Goal: Information Seeking & Learning: Learn about a topic

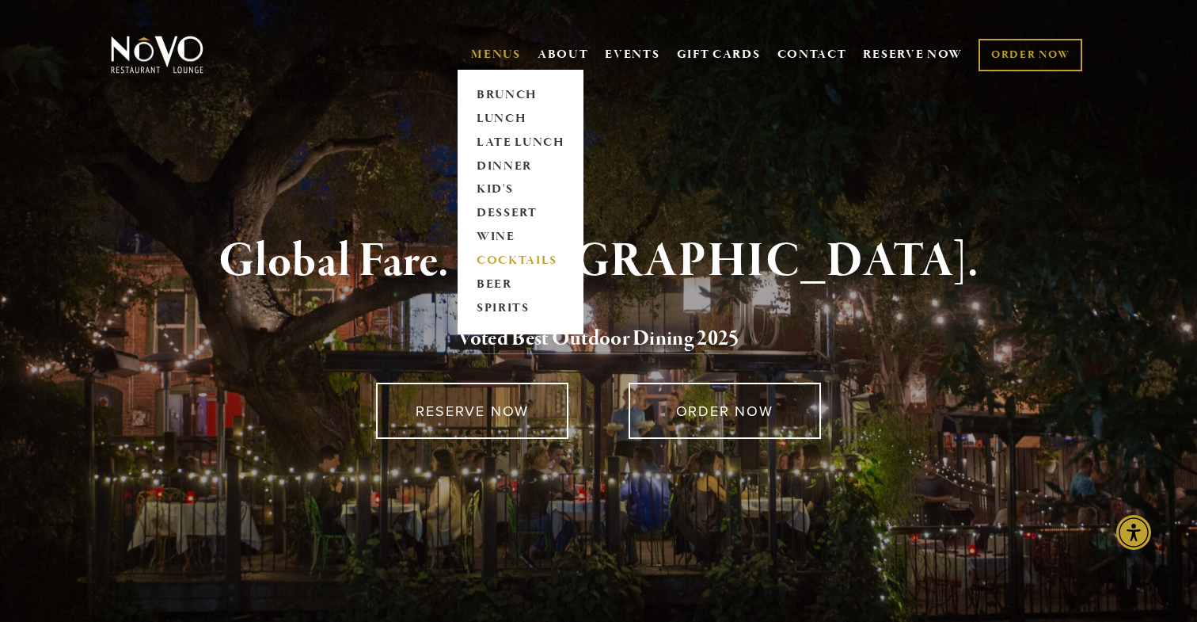
click at [526, 264] on link "COCKTAILS" at bounding box center [520, 261] width 99 height 24
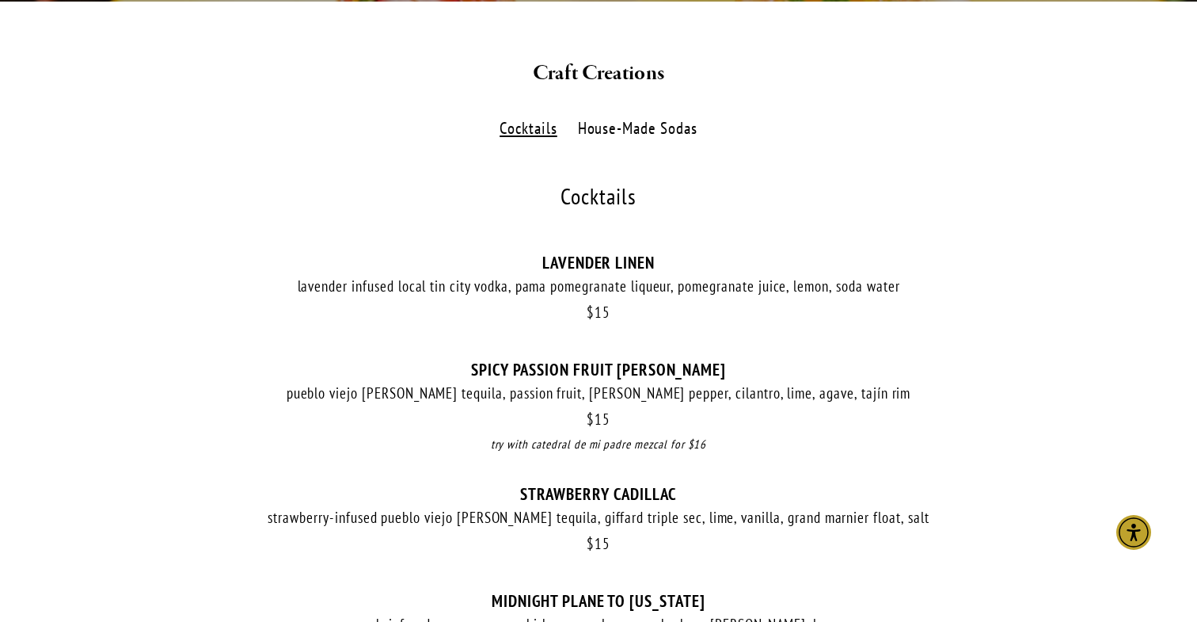
scroll to position [426, 0]
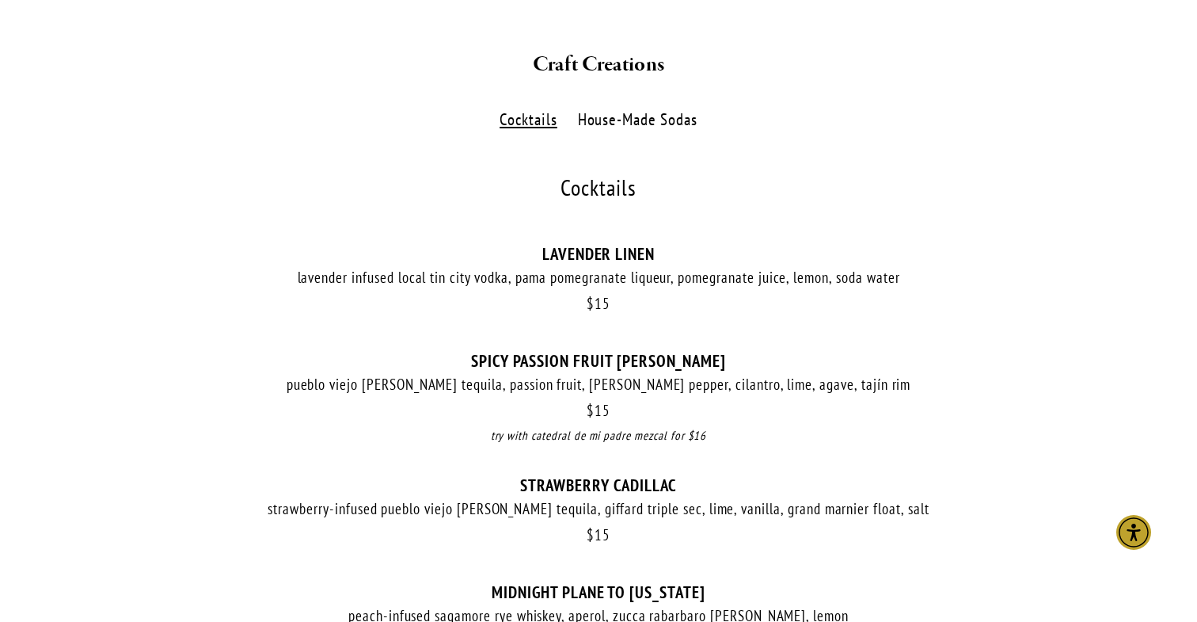
click at [643, 130] on label "House-Made Sodas" at bounding box center [637, 119] width 136 height 23
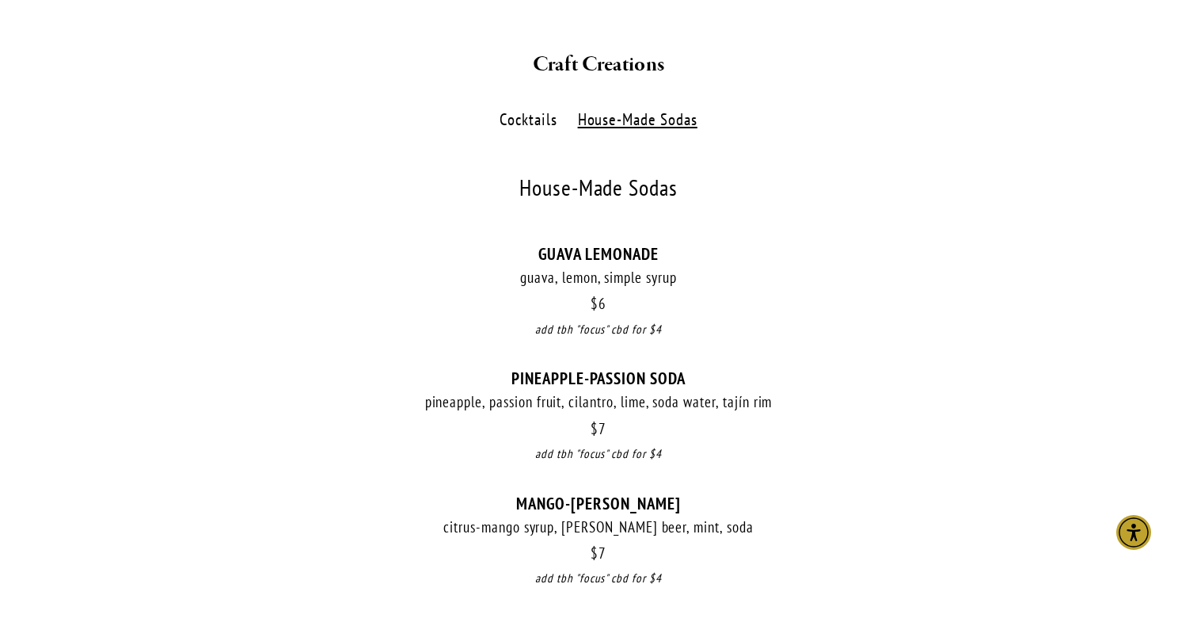
click at [535, 119] on label "Cocktails" at bounding box center [529, 119] width 74 height 23
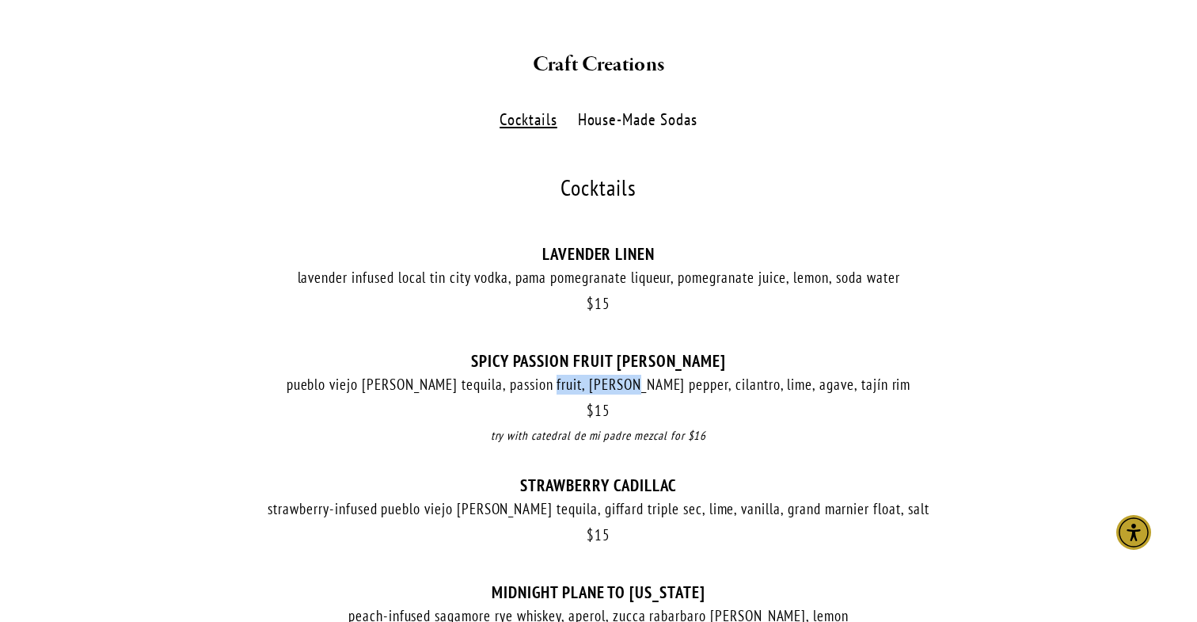
drag, startPoint x: 588, startPoint y: 383, endPoint x: 674, endPoint y: 389, distance: 85.7
click at [674, 389] on div "pueblo viejo blanco tequila, passion fruit, serrano pepper, cilantro, lime, aga…" at bounding box center [599, 385] width 982 height 20
drag, startPoint x: 675, startPoint y: 386, endPoint x: 588, endPoint y: 389, distance: 87.9
click at [588, 389] on div "pueblo viejo blanco tequila, passion fruit, serrano pepper, cilantro, lime, aga…" at bounding box center [599, 385] width 982 height 20
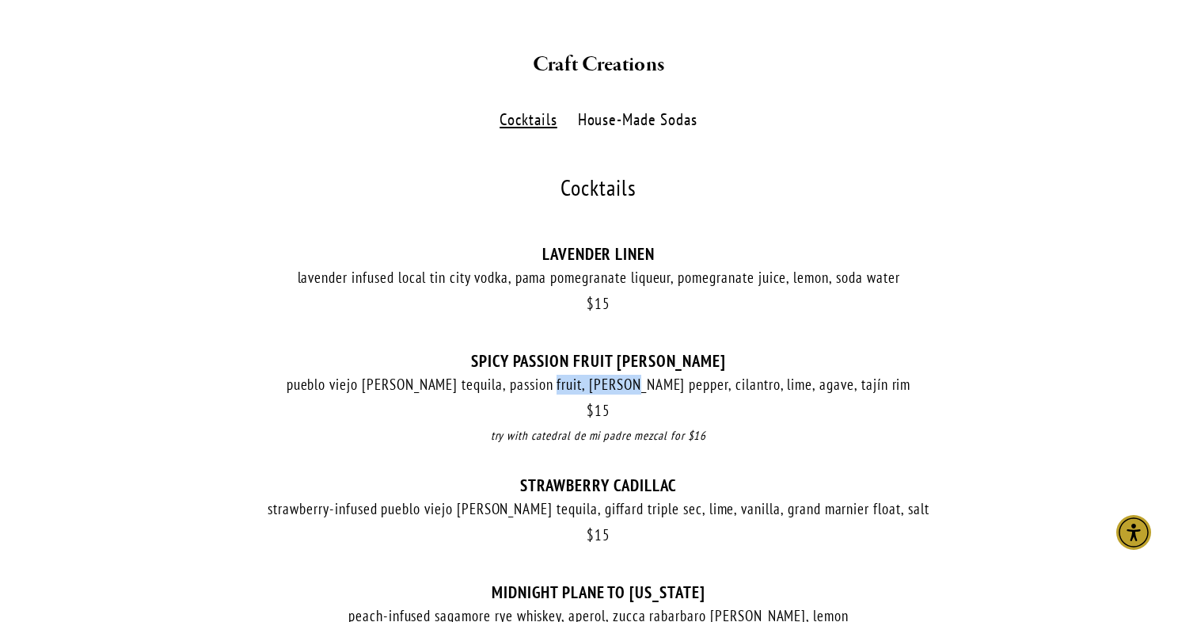
scroll to position [0, 0]
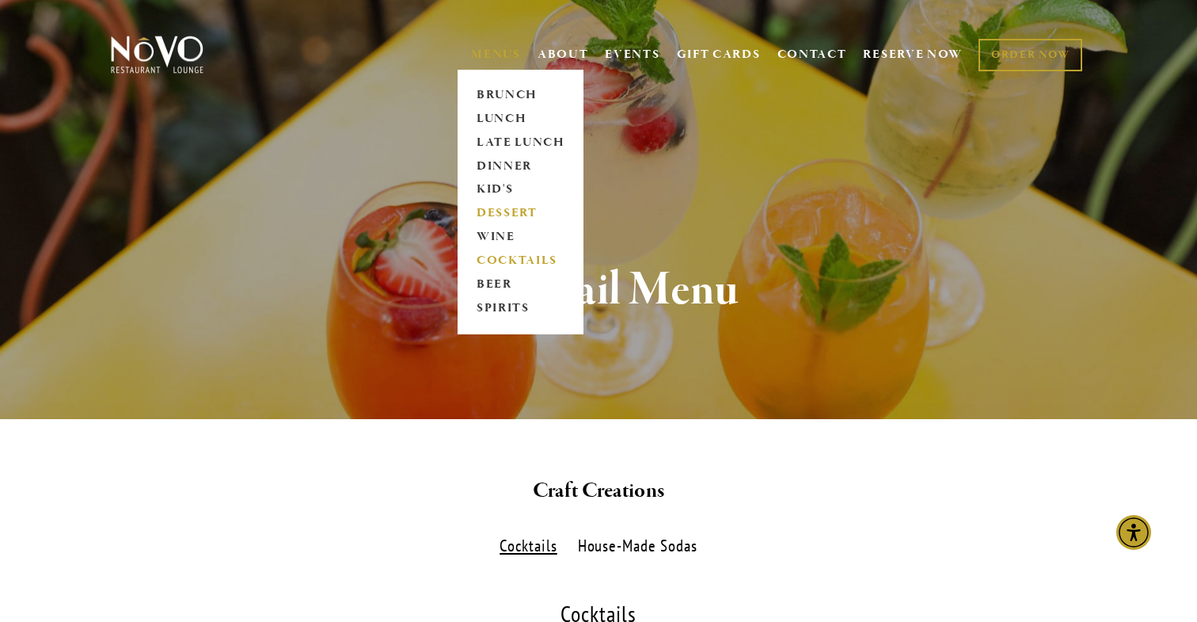
click at [509, 207] on link "DESSERT" at bounding box center [520, 214] width 99 height 24
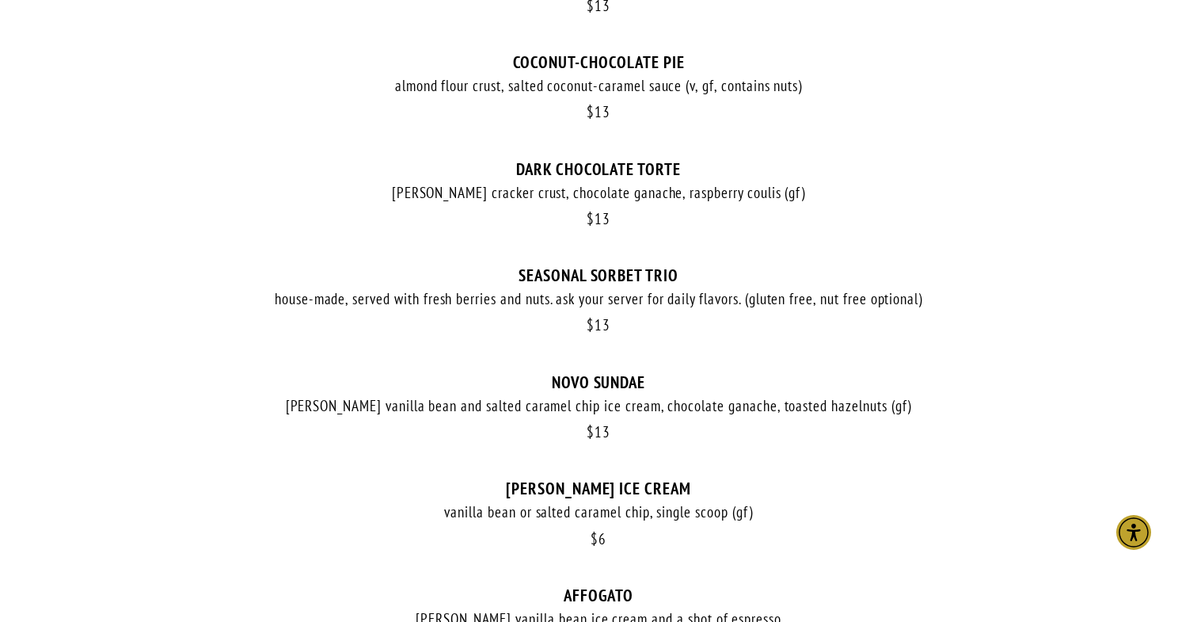
scroll to position [842, 0]
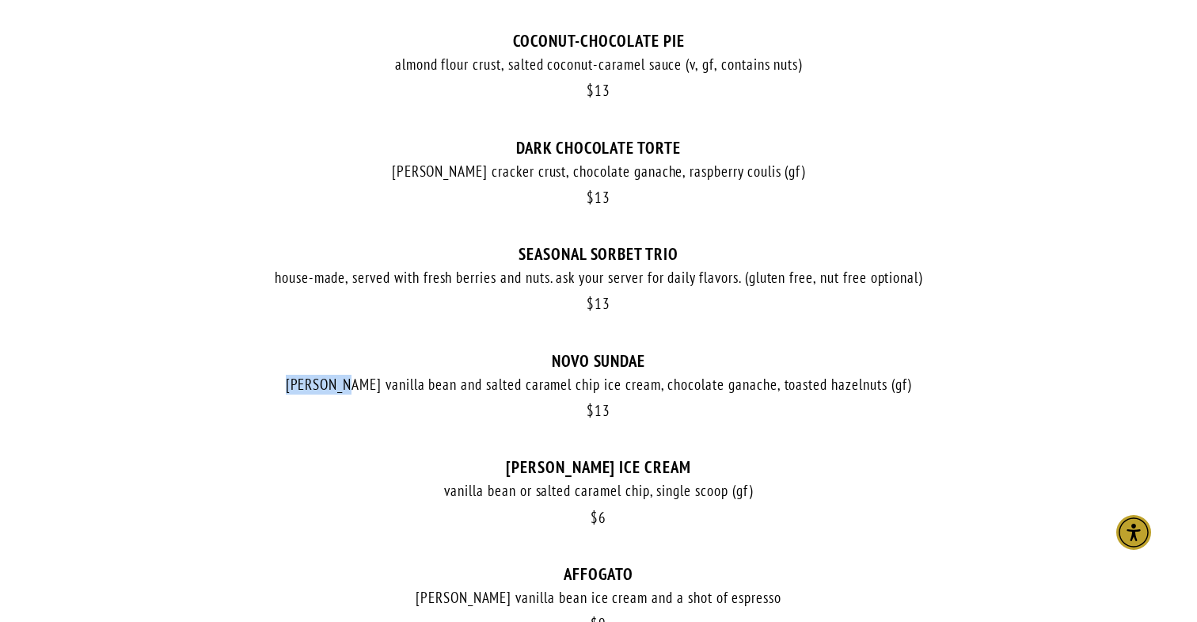
drag, startPoint x: 290, startPoint y: 387, endPoint x: 357, endPoint y: 390, distance: 67.3
click at [357, 390] on div "McConnell's vanilla bean and salted caramel chip ice cream, chocolate ganache, …" at bounding box center [599, 385] width 982 height 20
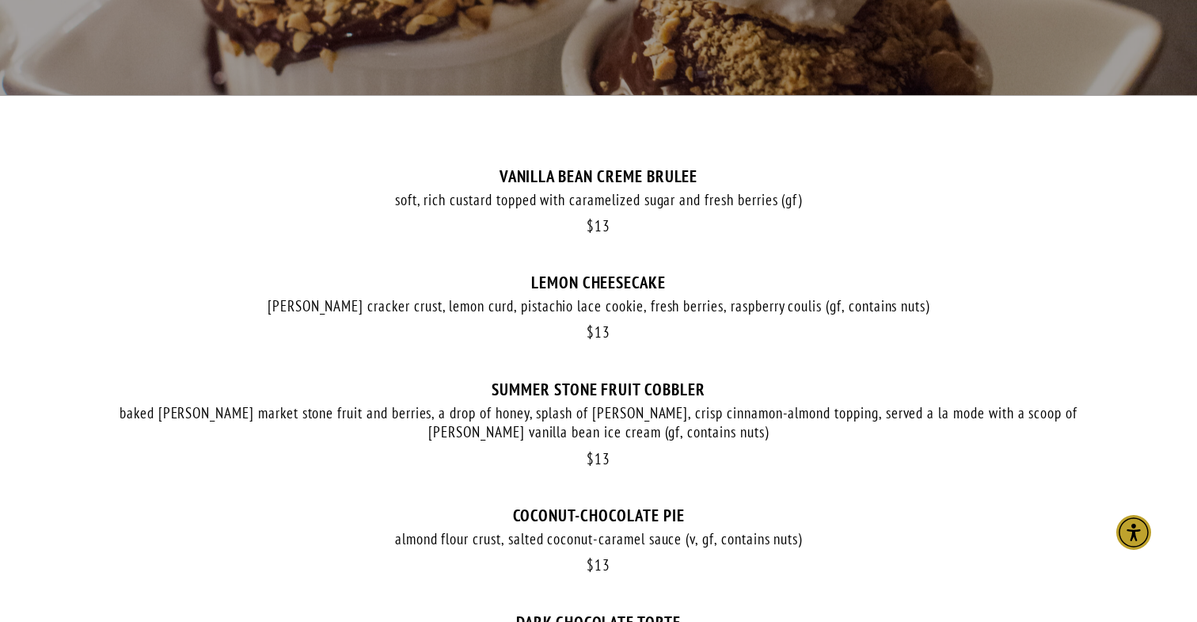
scroll to position [370, 0]
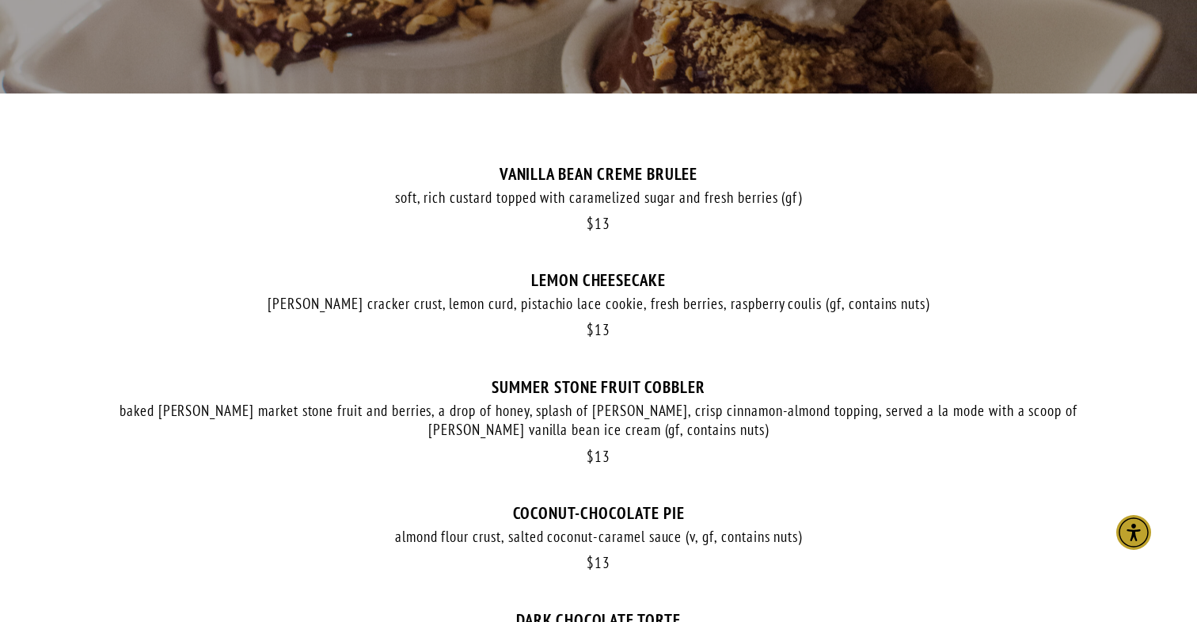
click at [593, 383] on div "SUMMER STONE FRUIT COBBLER" at bounding box center [599, 387] width 982 height 20
click at [681, 377] on div "SUMMER STONE FRUIT COBBLER" at bounding box center [599, 387] width 982 height 20
click at [672, 377] on div "SUMMER STONE FRUIT COBBLER" at bounding box center [599, 387] width 982 height 20
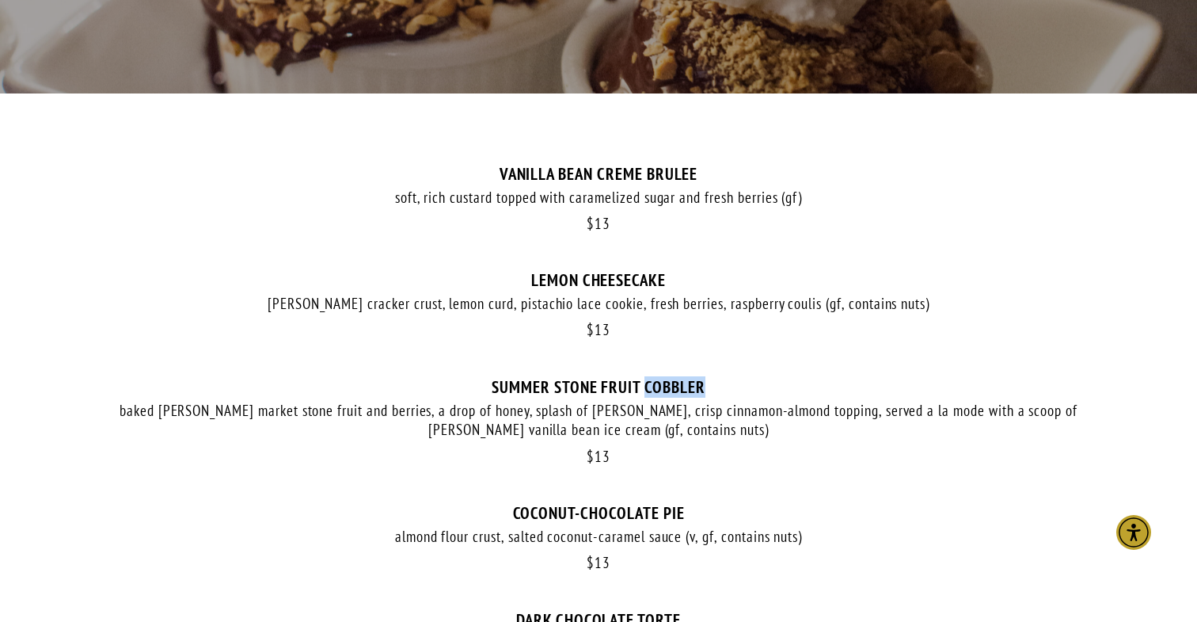
click at [672, 377] on div "SUMMER STONE FRUIT COBBLER" at bounding box center [599, 387] width 982 height 20
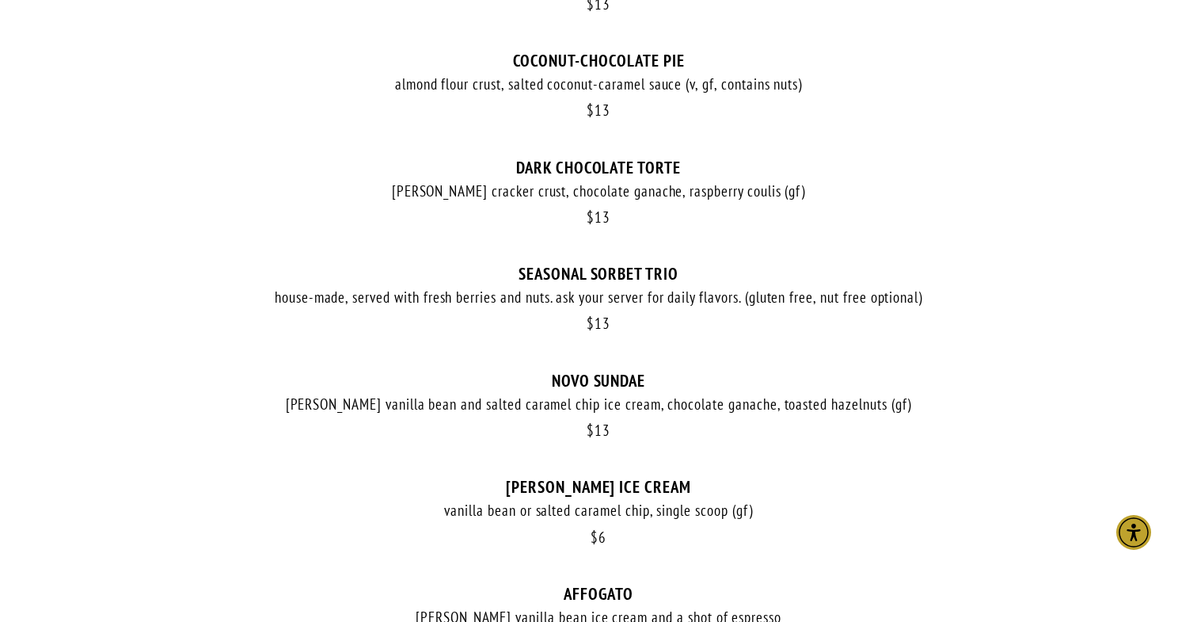
scroll to position [819, 0]
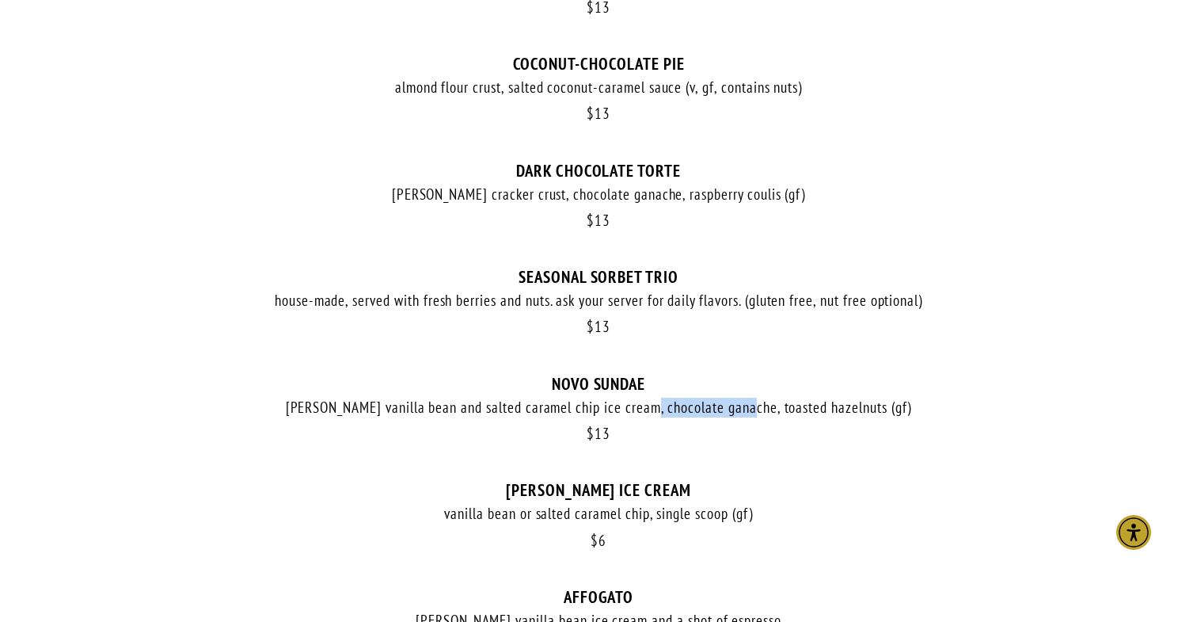
drag, startPoint x: 652, startPoint y: 408, endPoint x: 759, endPoint y: 409, distance: 106.9
click at [759, 409] on div "McConnell's vanilla bean and salted caramel chip ice cream, chocolate ganache, …" at bounding box center [599, 408] width 982 height 20
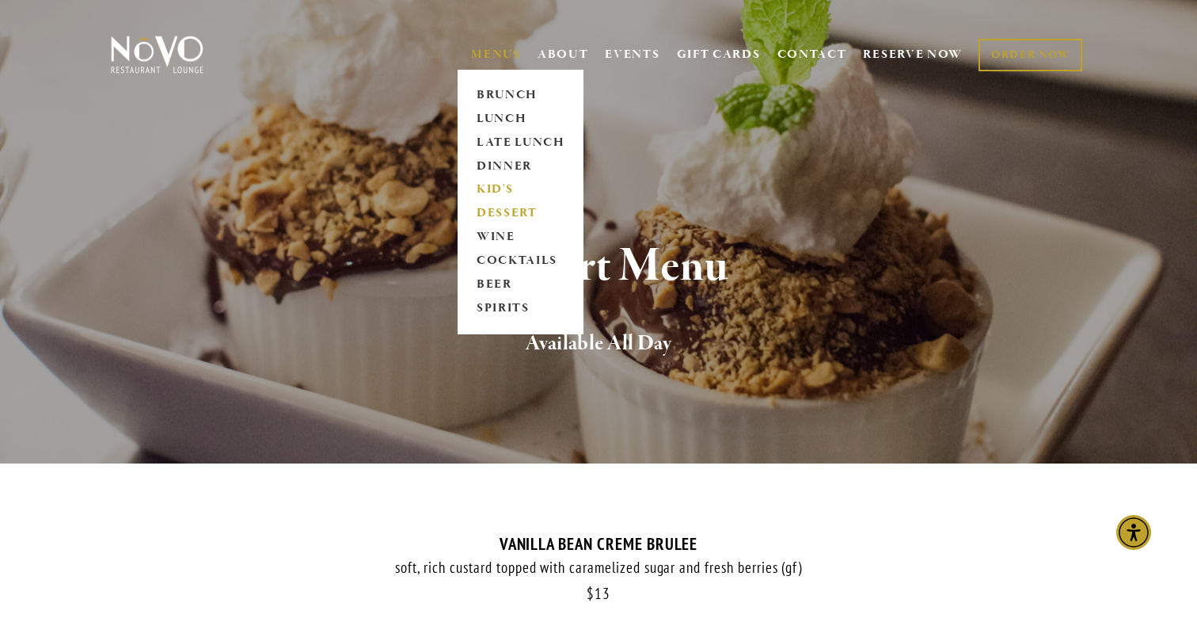
click at [495, 194] on link "KID'S" at bounding box center [520, 190] width 99 height 24
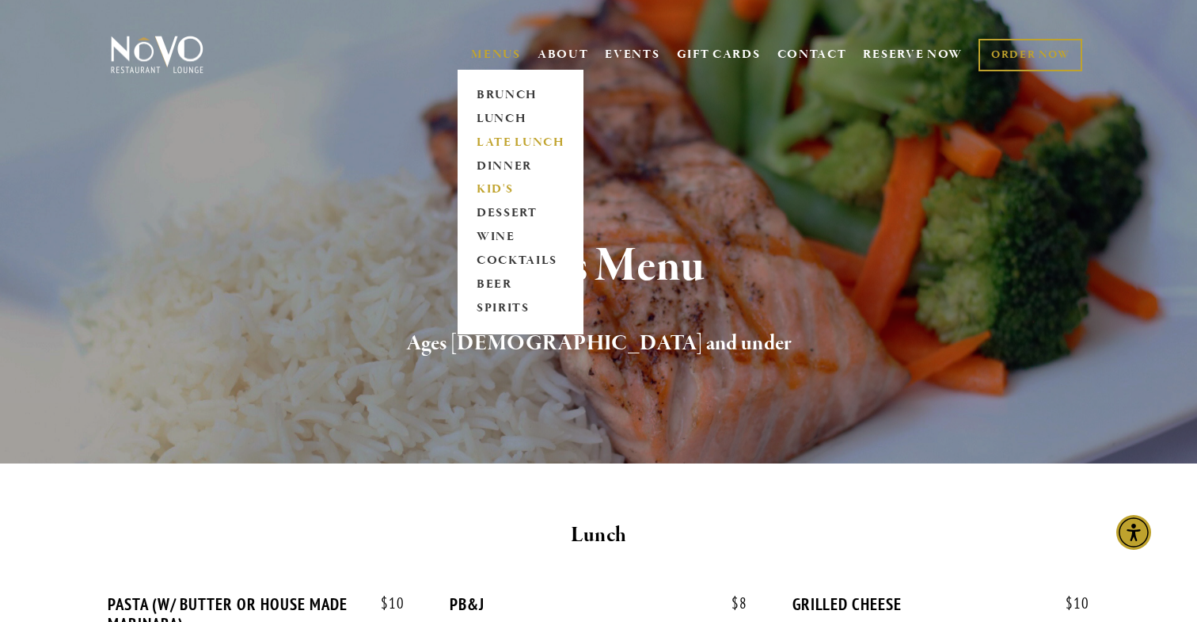
click at [500, 135] on link "LATE LUNCH" at bounding box center [520, 143] width 99 height 24
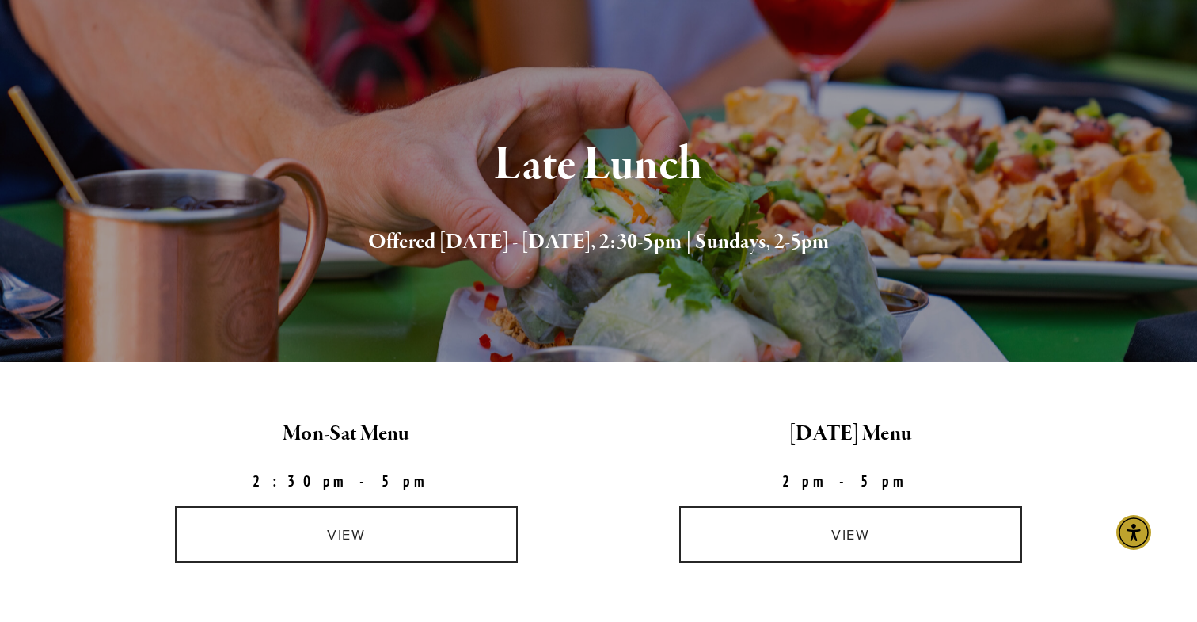
scroll to position [135, 0]
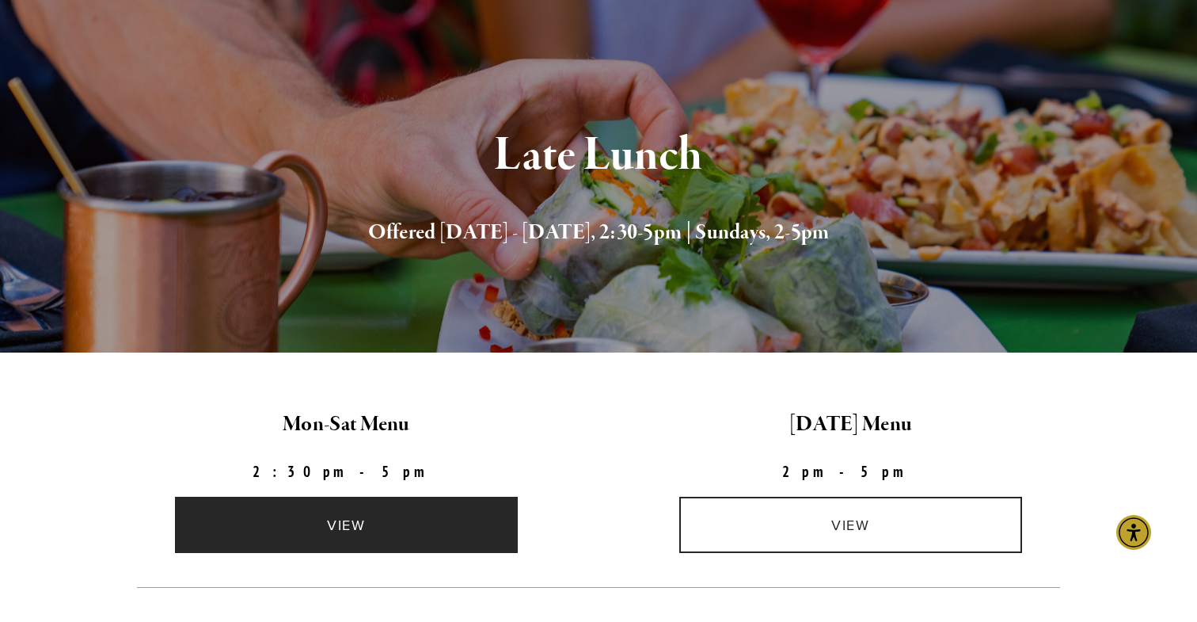
click at [375, 536] on link "view" at bounding box center [347, 524] width 344 height 56
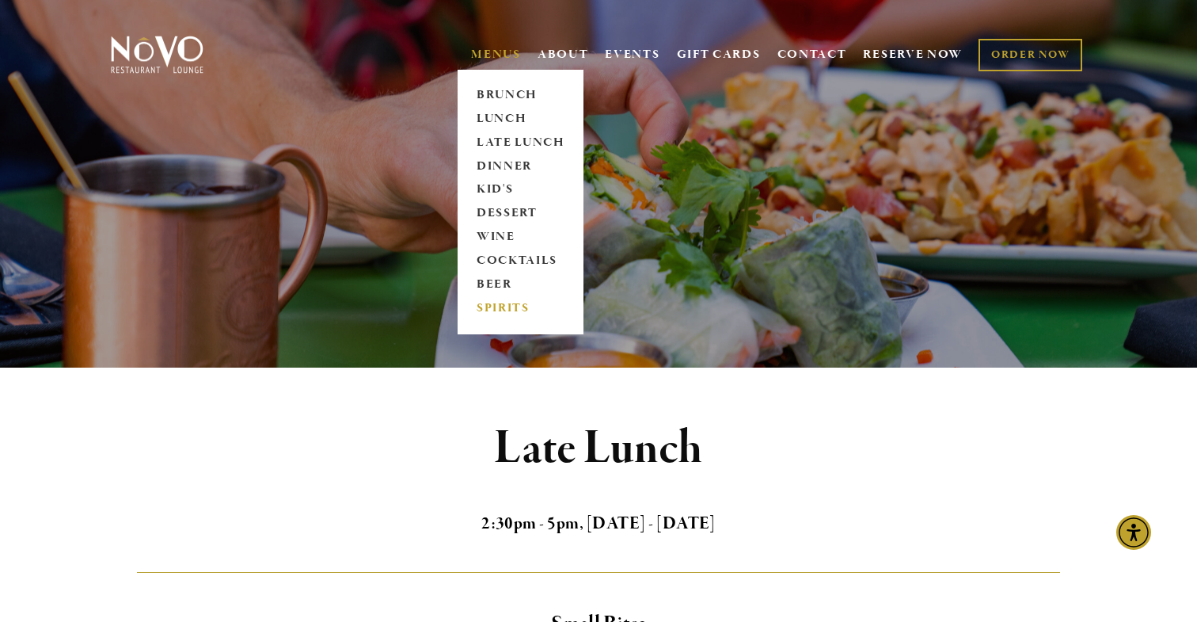
click at [499, 302] on link "SPIRITS" at bounding box center [520, 309] width 99 height 24
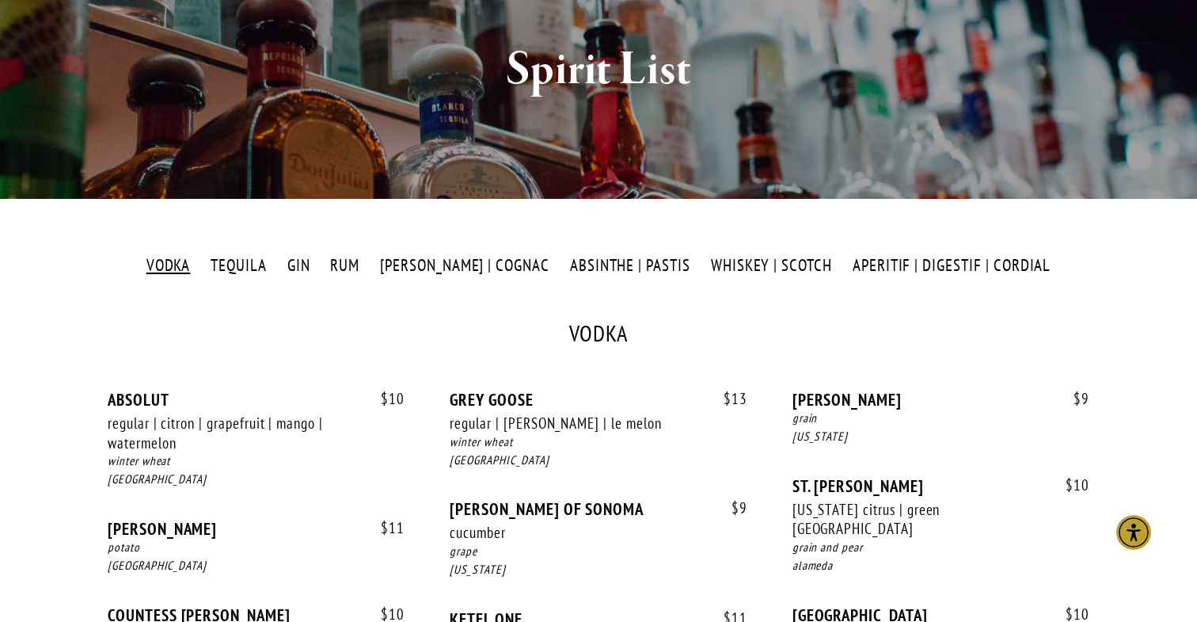
scroll to position [231, 0]
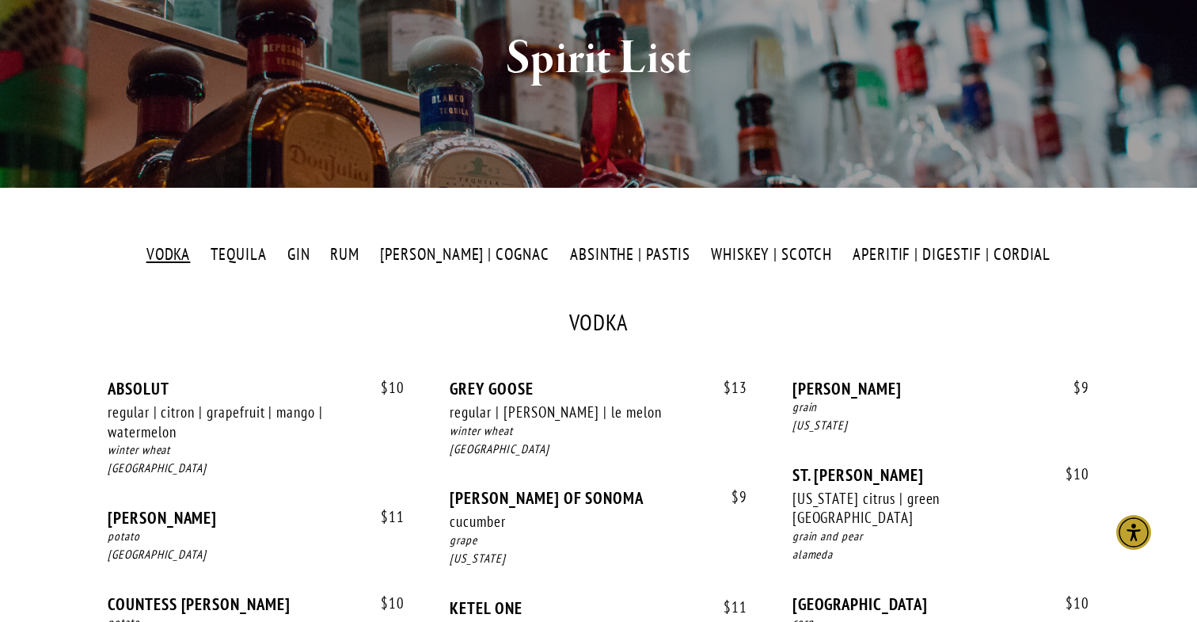
click at [874, 257] on label "APERITIF | DIGESTIF | CORDIAL" at bounding box center [951, 254] width 215 height 23
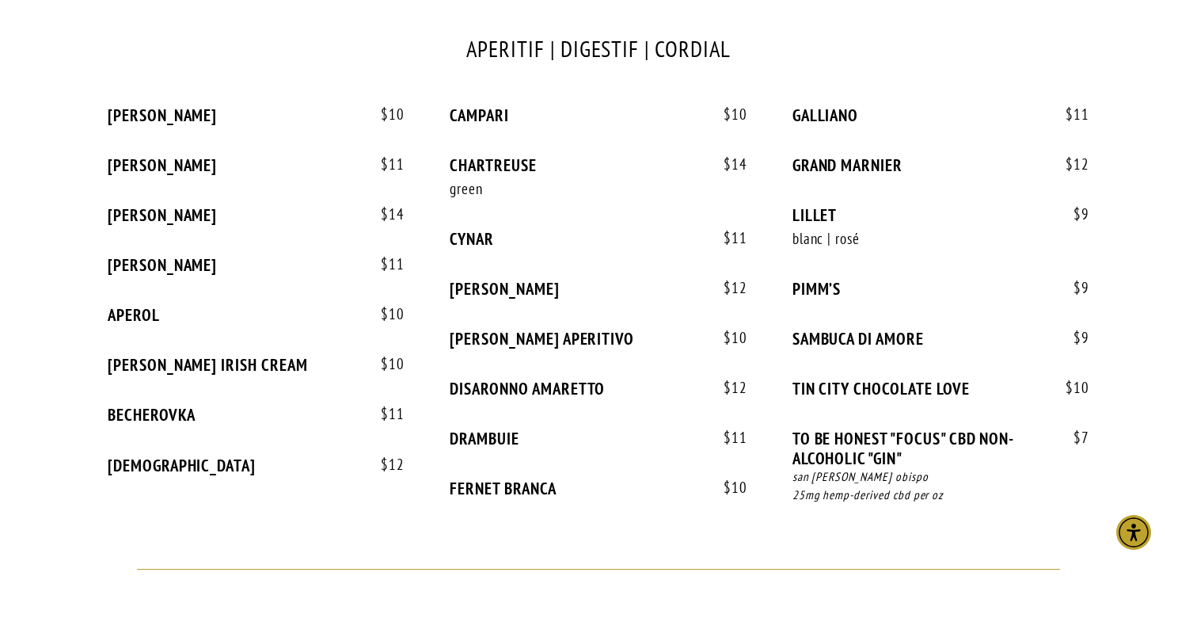
scroll to position [0, 0]
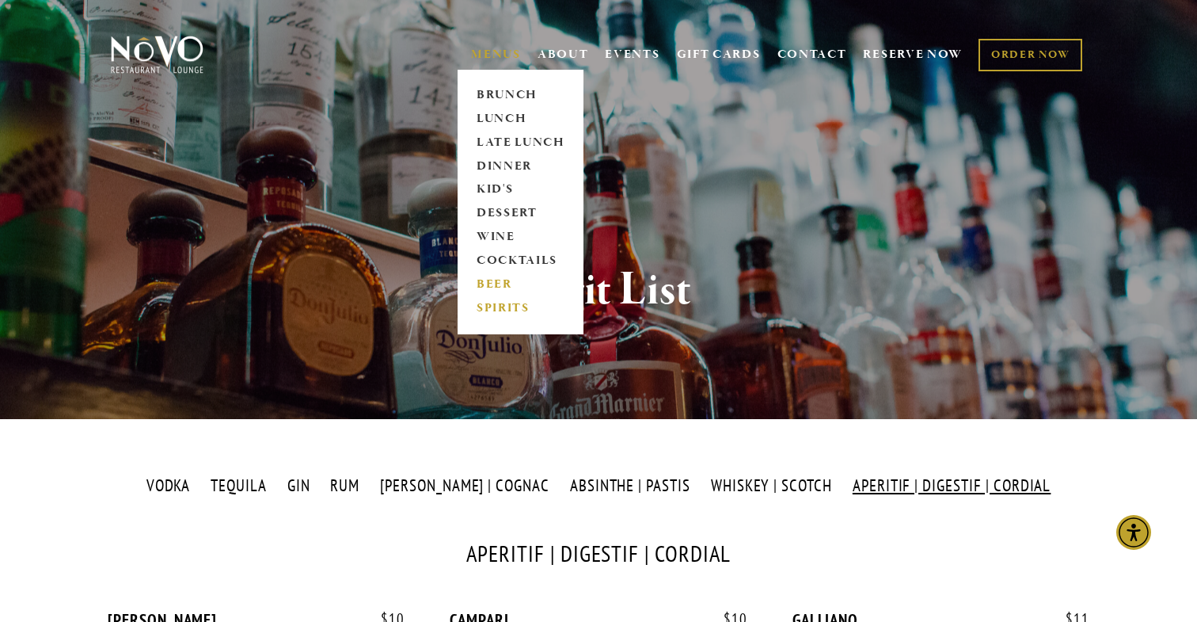
click at [495, 277] on link "BEER" at bounding box center [520, 285] width 99 height 24
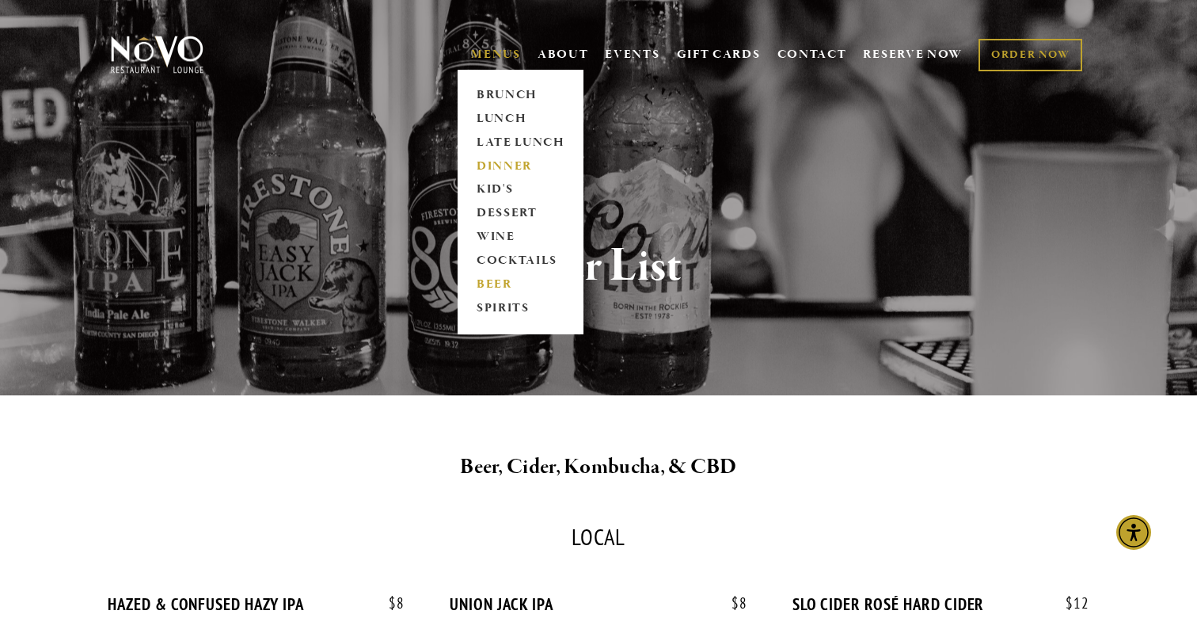
click at [502, 169] on link "DINNER" at bounding box center [520, 166] width 99 height 24
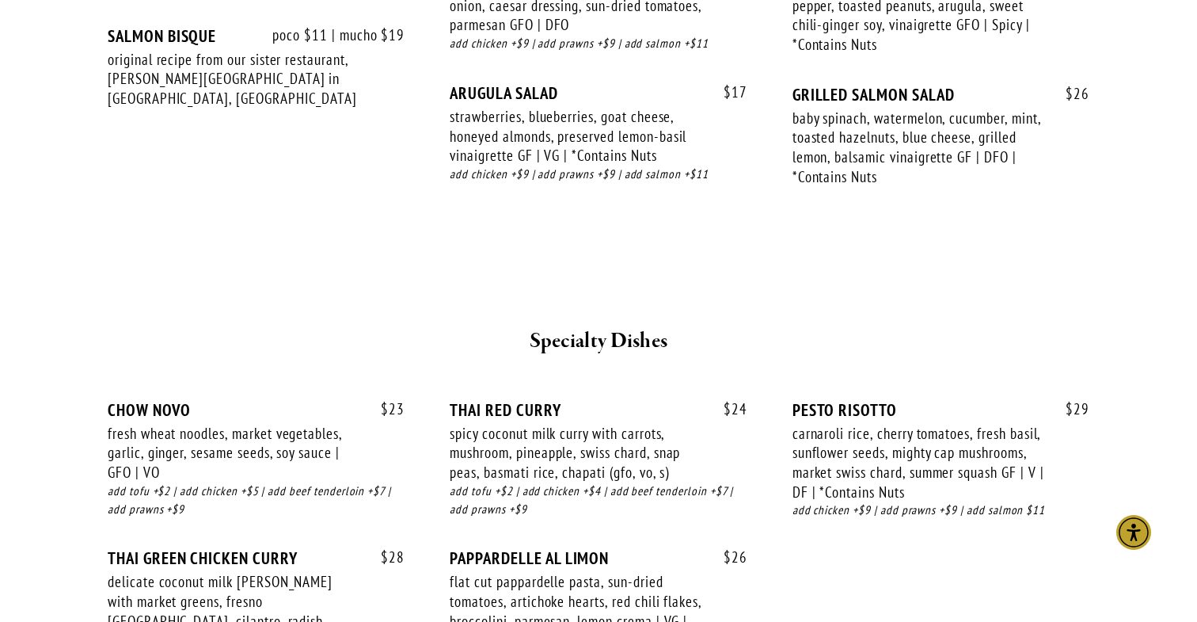
scroll to position [1889, 0]
